Goal: Obtain resource: Obtain resource

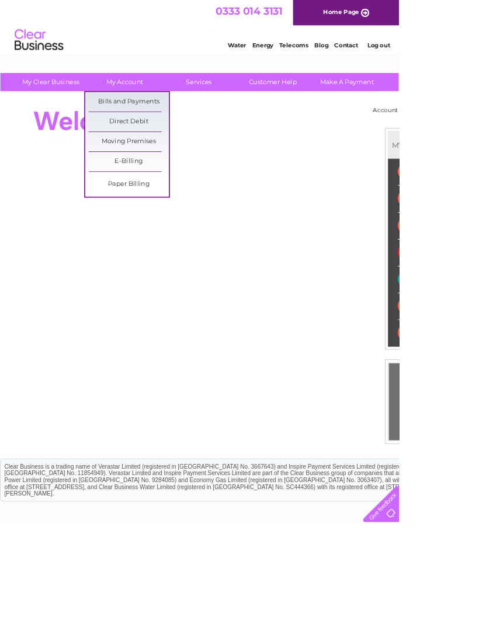
click at [174, 116] on link "Bills and Payments" at bounding box center [154, 122] width 96 height 23
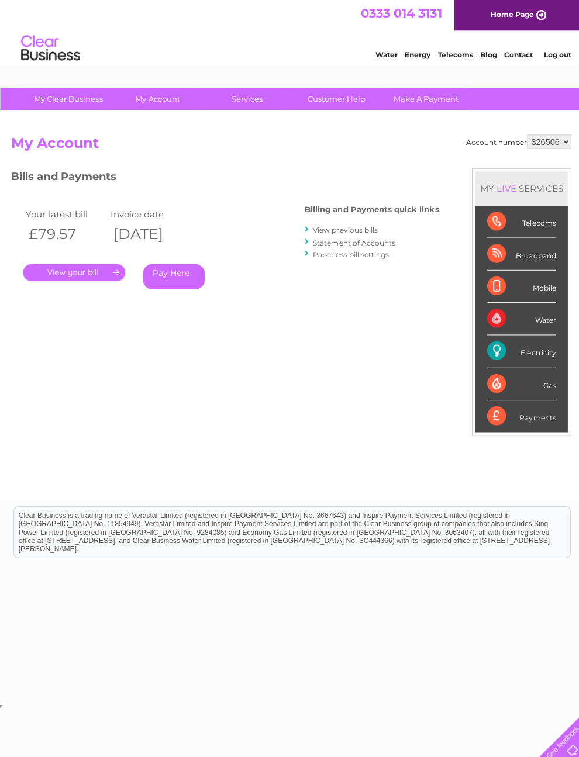
click at [102, 268] on link "." at bounding box center [74, 271] width 102 height 17
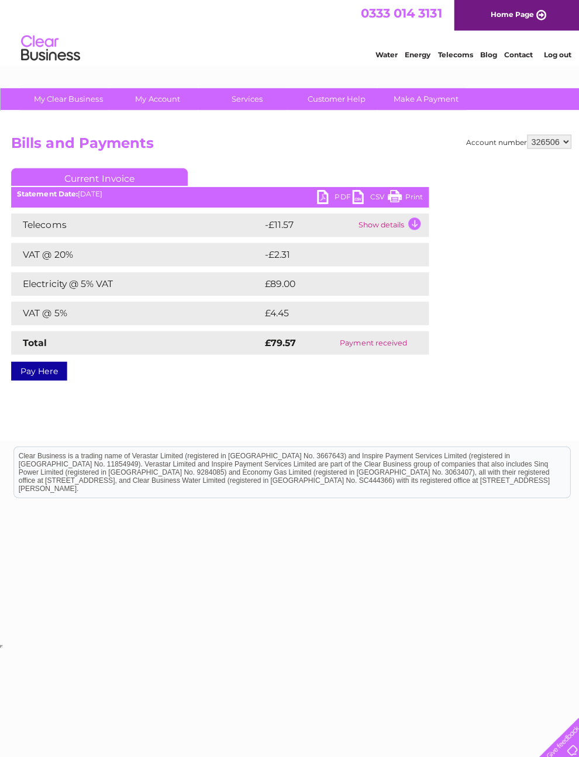
click at [331, 196] on link "PDF" at bounding box center [332, 197] width 35 height 17
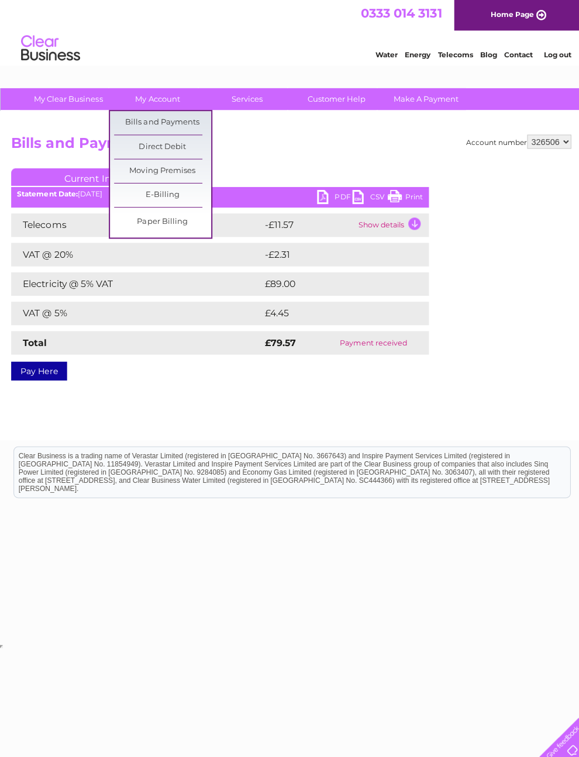
click at [185, 119] on link "Bills and Payments" at bounding box center [161, 122] width 96 height 23
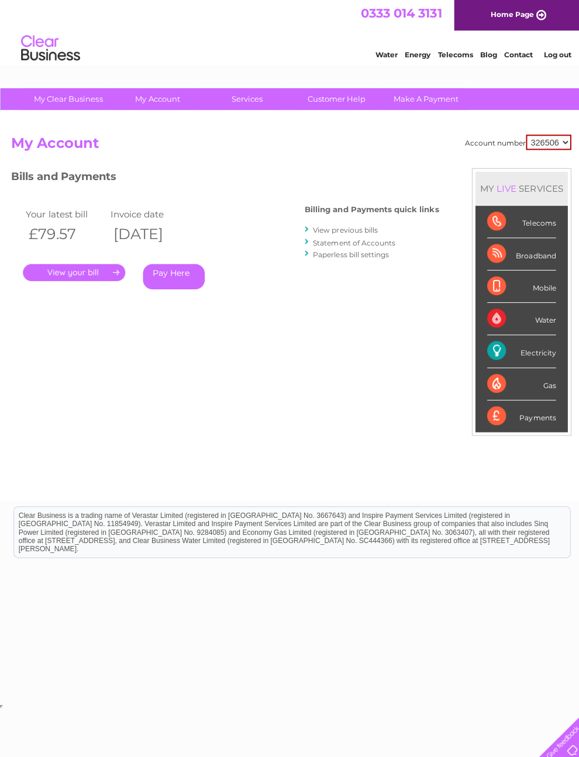
click at [356, 229] on link "View previous bills" at bounding box center [343, 229] width 64 height 9
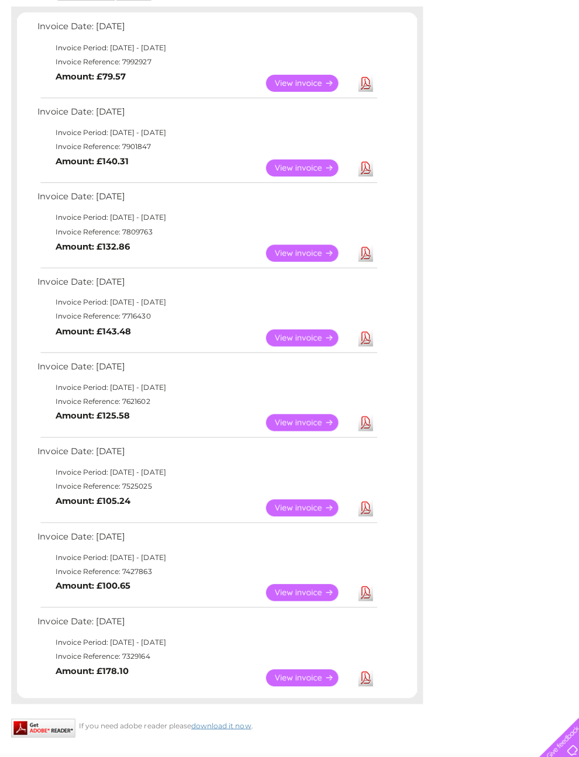
scroll to position [201, 0]
click at [309, 344] on link "View" at bounding box center [307, 335] width 86 height 17
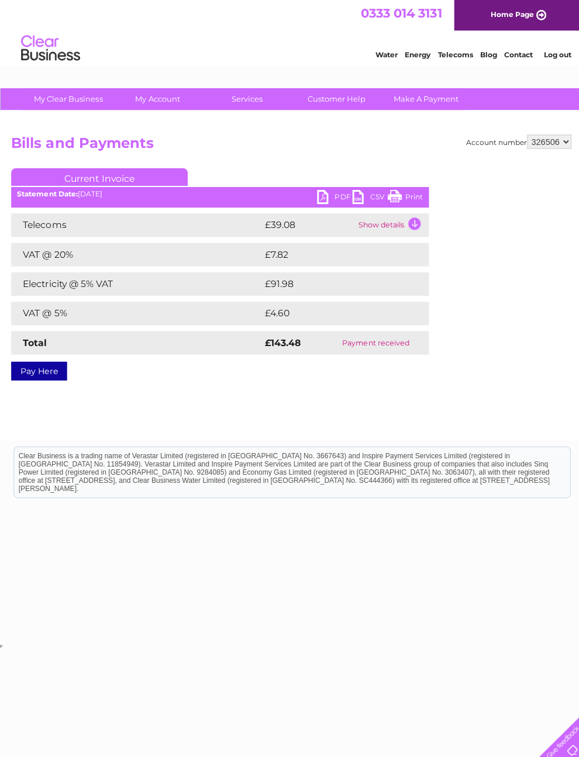
click at [341, 198] on link "PDF" at bounding box center [332, 197] width 35 height 17
click at [412, 195] on link "Print" at bounding box center [402, 197] width 35 height 17
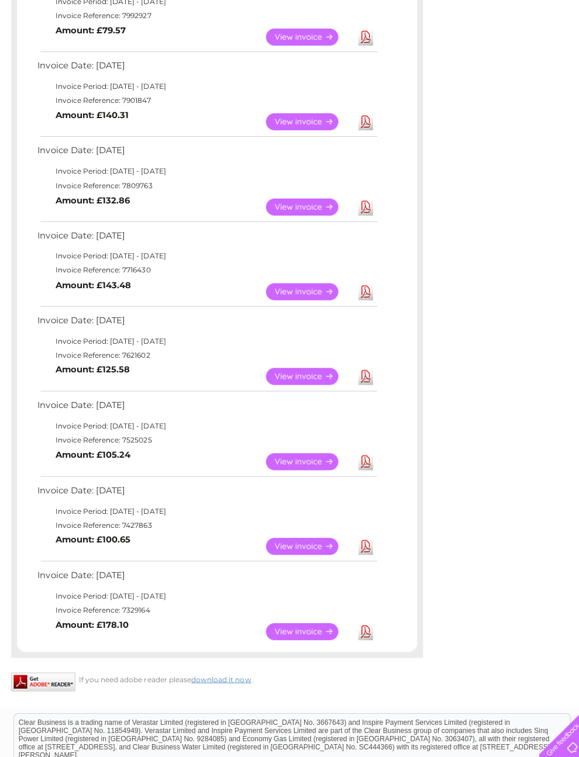
click at [314, 217] on link "View" at bounding box center [307, 208] width 86 height 17
click at [317, 217] on link "View" at bounding box center [307, 208] width 86 height 17
click at [319, 217] on link "View" at bounding box center [307, 208] width 86 height 17
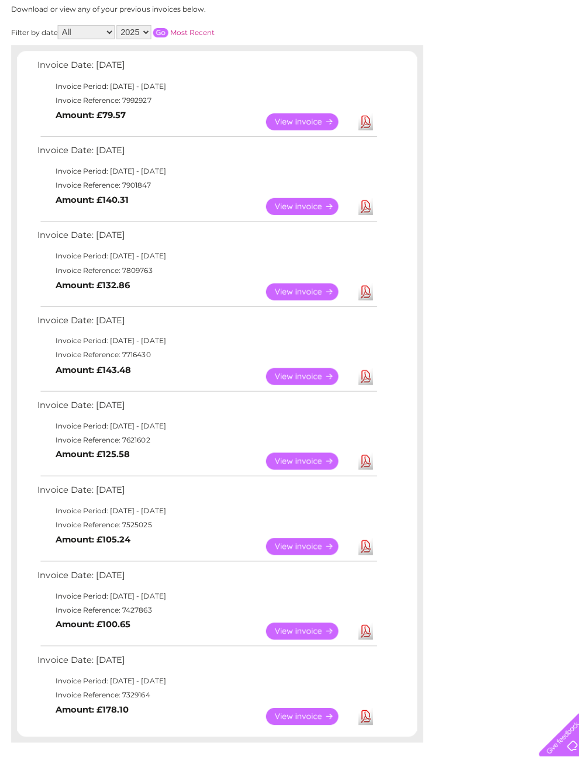
click at [309, 214] on link "View" at bounding box center [307, 209] width 86 height 17
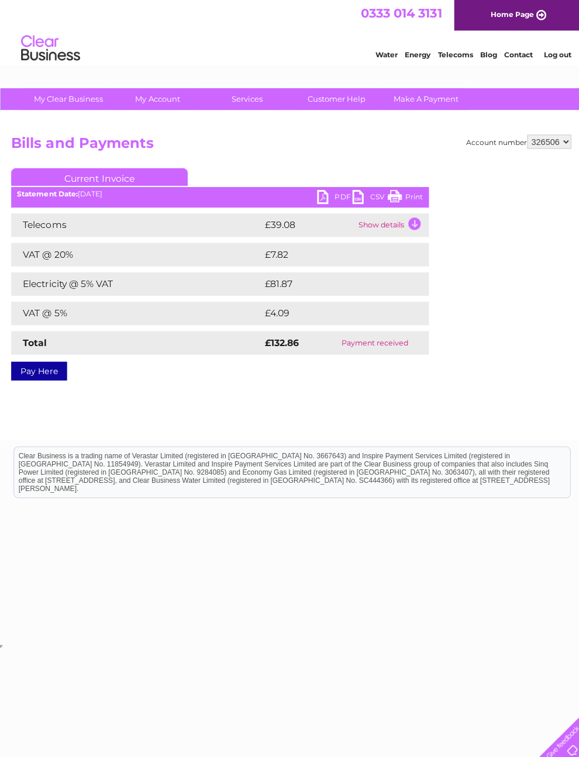
click at [409, 193] on link "Print" at bounding box center [402, 197] width 35 height 17
click at [416, 198] on link "Print" at bounding box center [402, 197] width 35 height 17
